Goal: Task Accomplishment & Management: Use online tool/utility

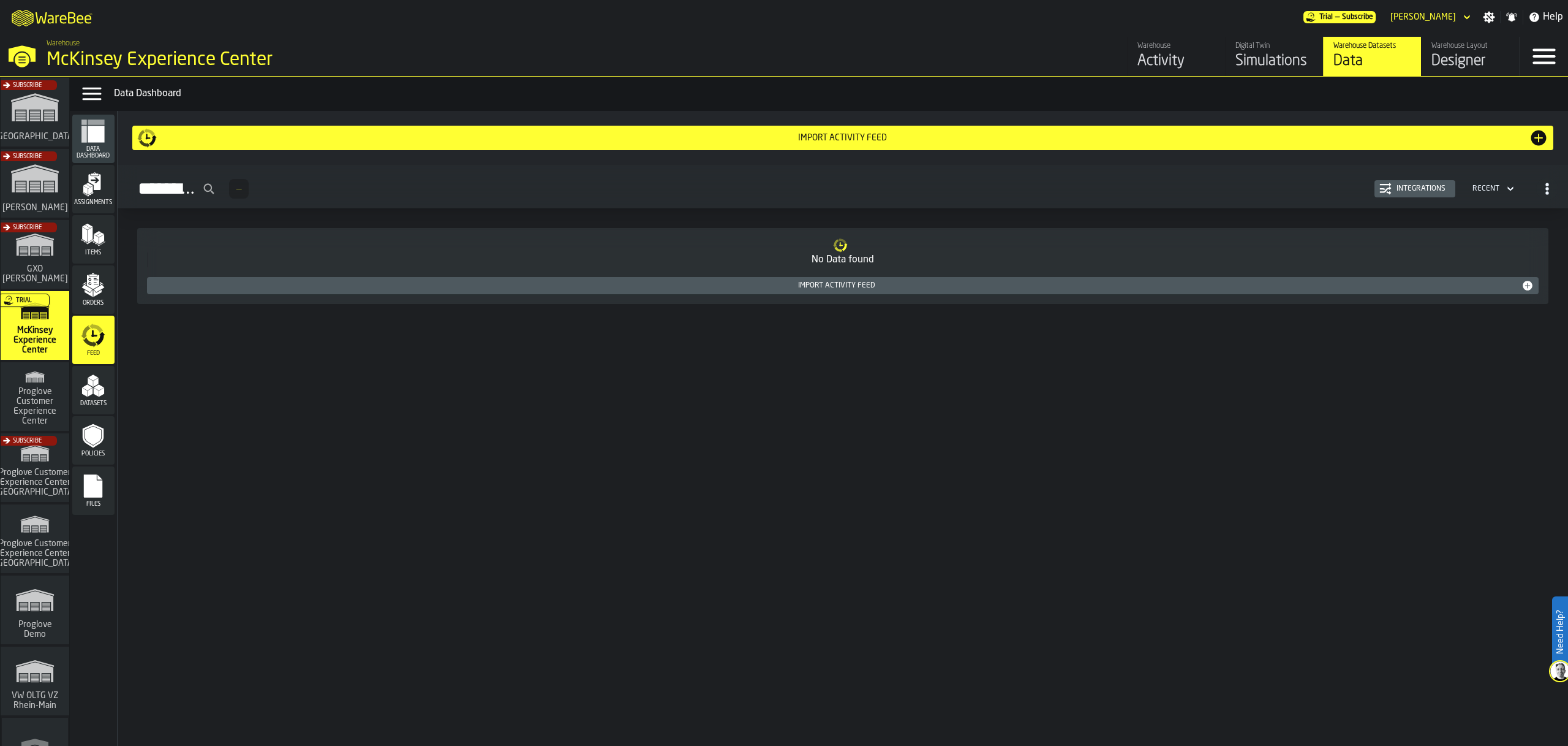
click at [1412, 188] on div "Integrations" at bounding box center [1421, 189] width 58 height 9
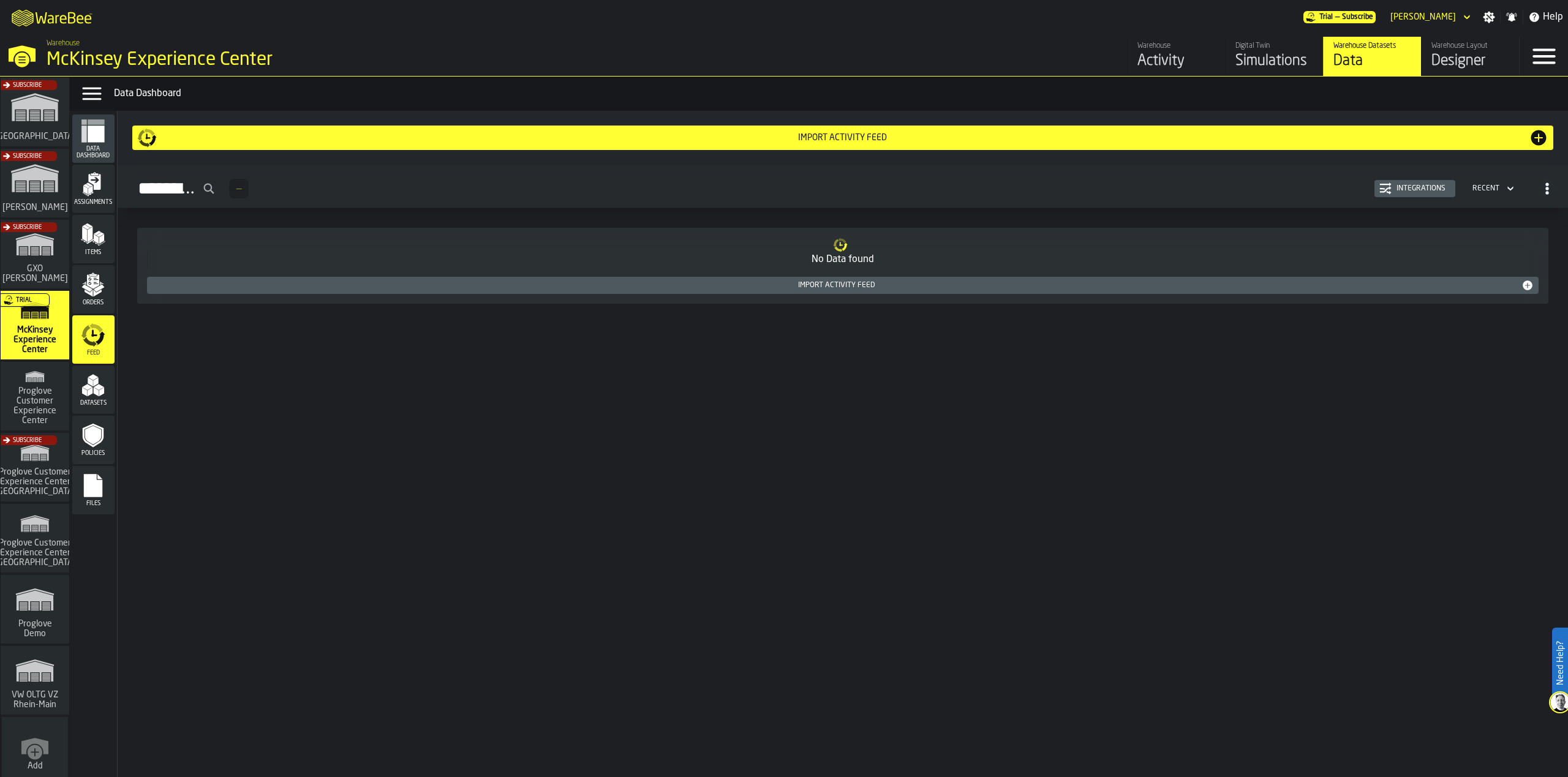
click at [852, 142] on div "Import Activity Feed" at bounding box center [843, 138] width 1373 height 10
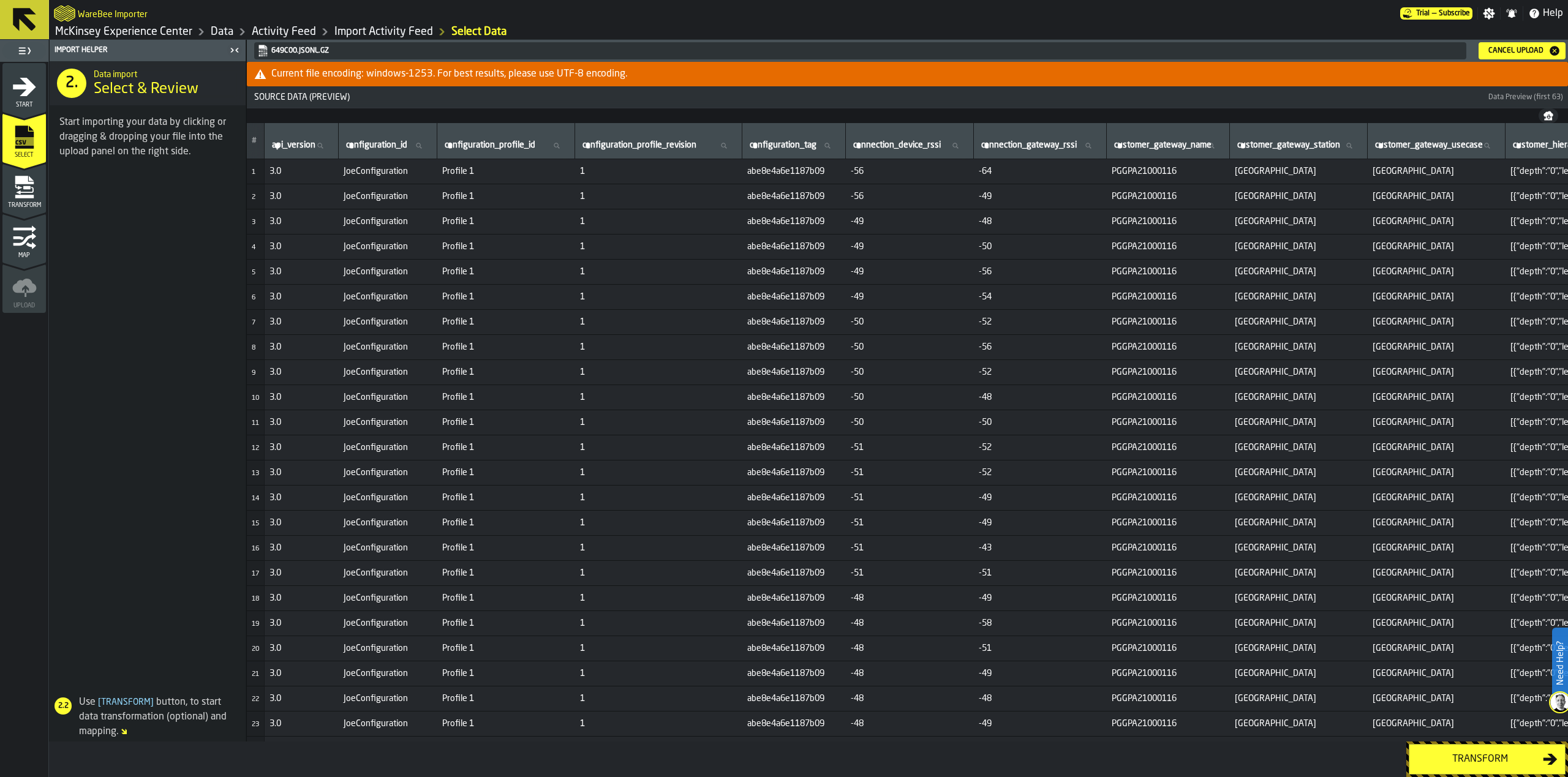
click at [1456, 764] on div "Transform" at bounding box center [1480, 759] width 126 height 14
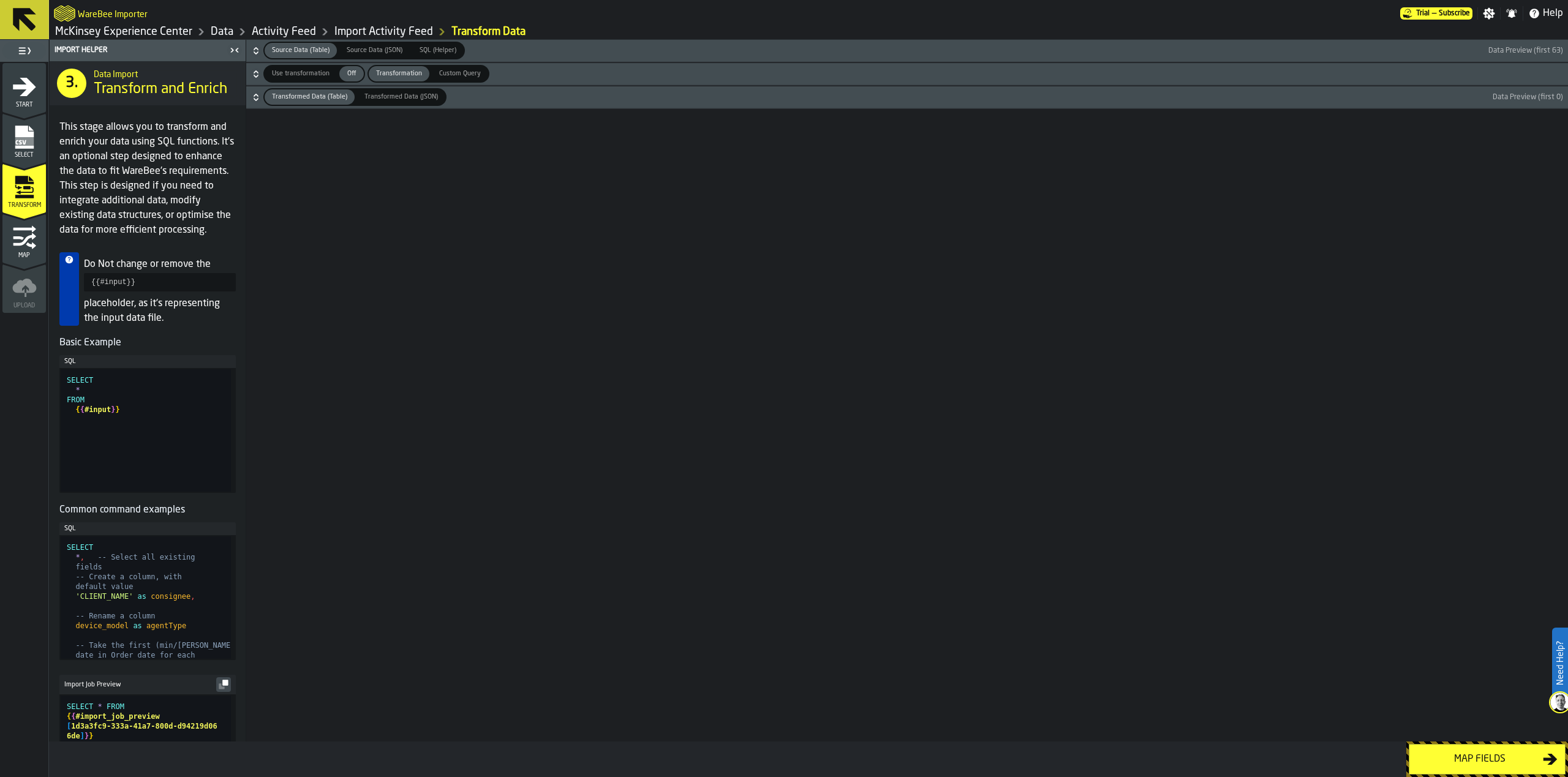
click at [254, 74] on icon "button-" at bounding box center [256, 75] width 4 height 3
